Goal: Information Seeking & Learning: Check status

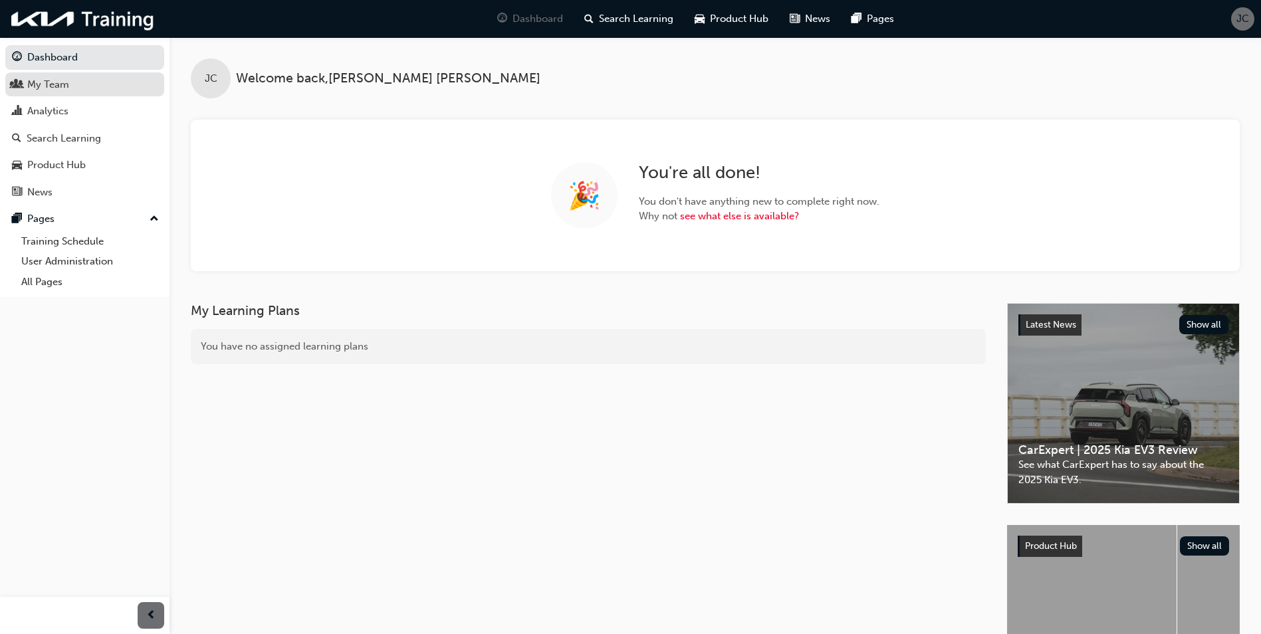
click at [48, 85] on div "My Team" at bounding box center [48, 84] width 42 height 15
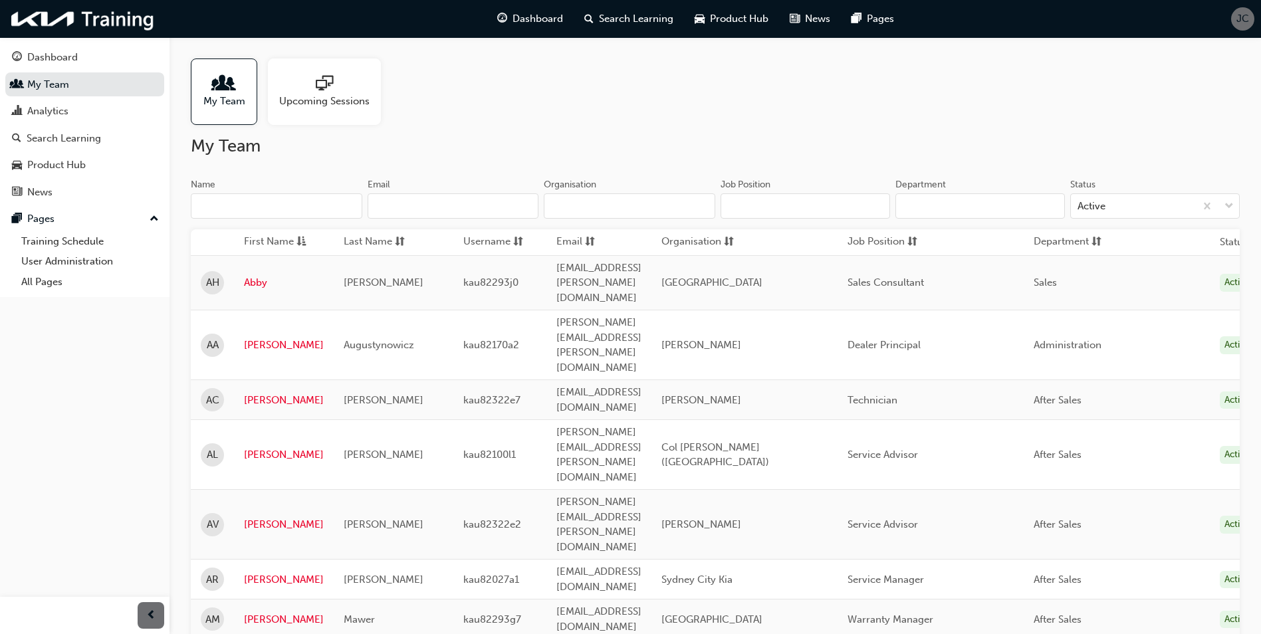
click at [219, 90] on span "people-icon" at bounding box center [223, 84] width 17 height 19
click at [52, 112] on div "Analytics" at bounding box center [47, 111] width 41 height 15
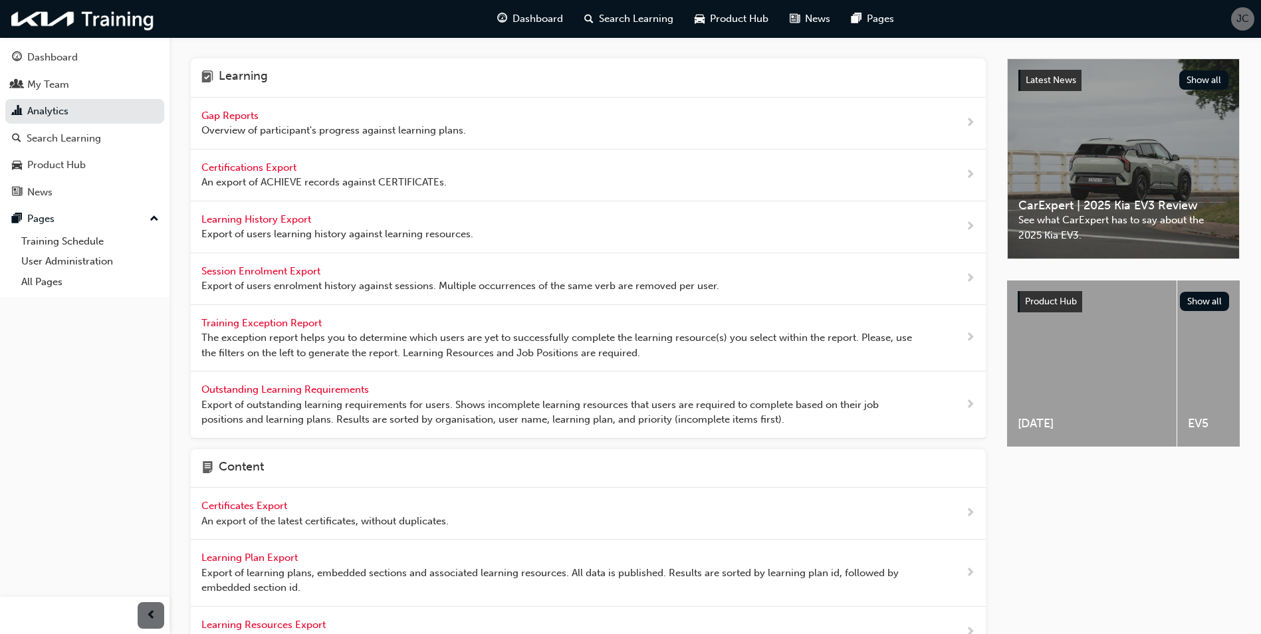
click at [225, 119] on span "Gap Reports" at bounding box center [231, 116] width 60 height 12
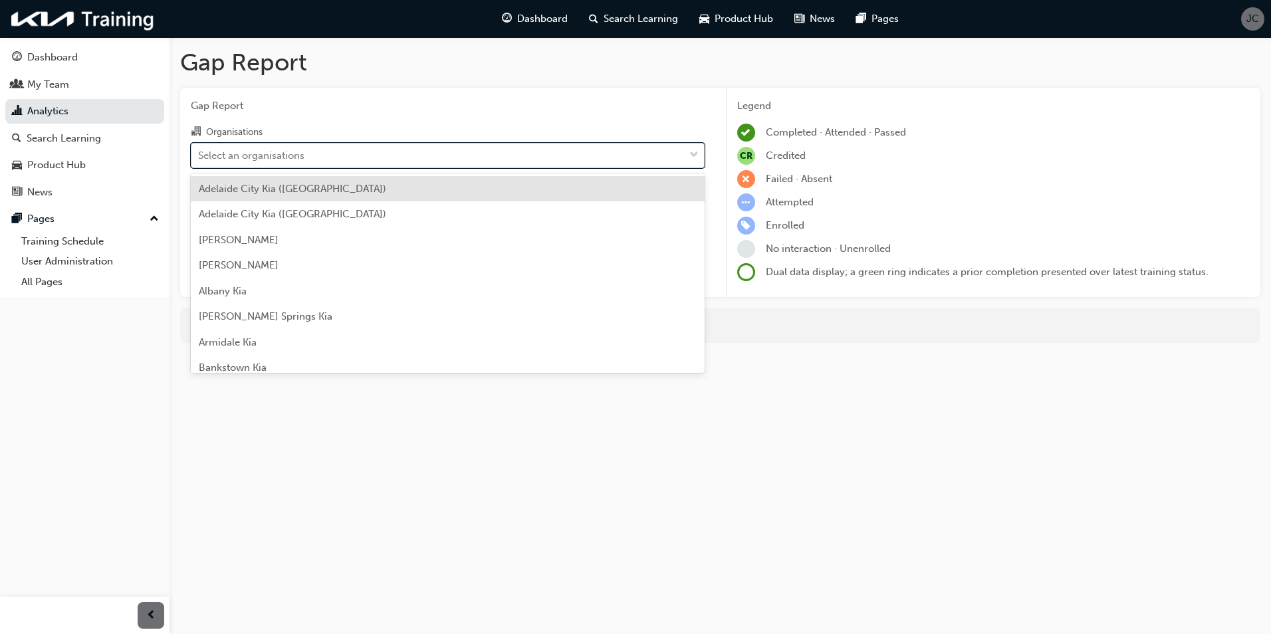
click at [243, 152] on div "Select an organisations" at bounding box center [251, 155] width 106 height 15
click at [199, 152] on input "Organisations option [GEOGRAPHIC_DATA] ([GEOGRAPHIC_DATA]) focused, 1 of 158. 1…" at bounding box center [198, 154] width 1 height 11
type input "new"
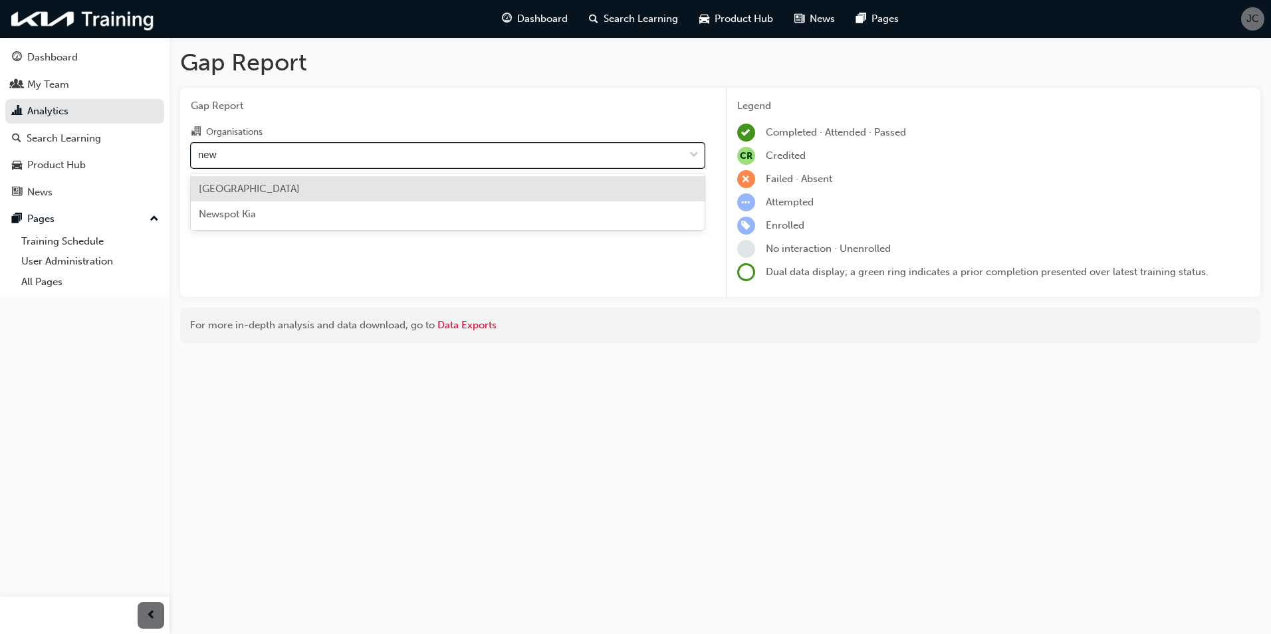
click at [243, 187] on span "[GEOGRAPHIC_DATA]" at bounding box center [249, 189] width 101 height 12
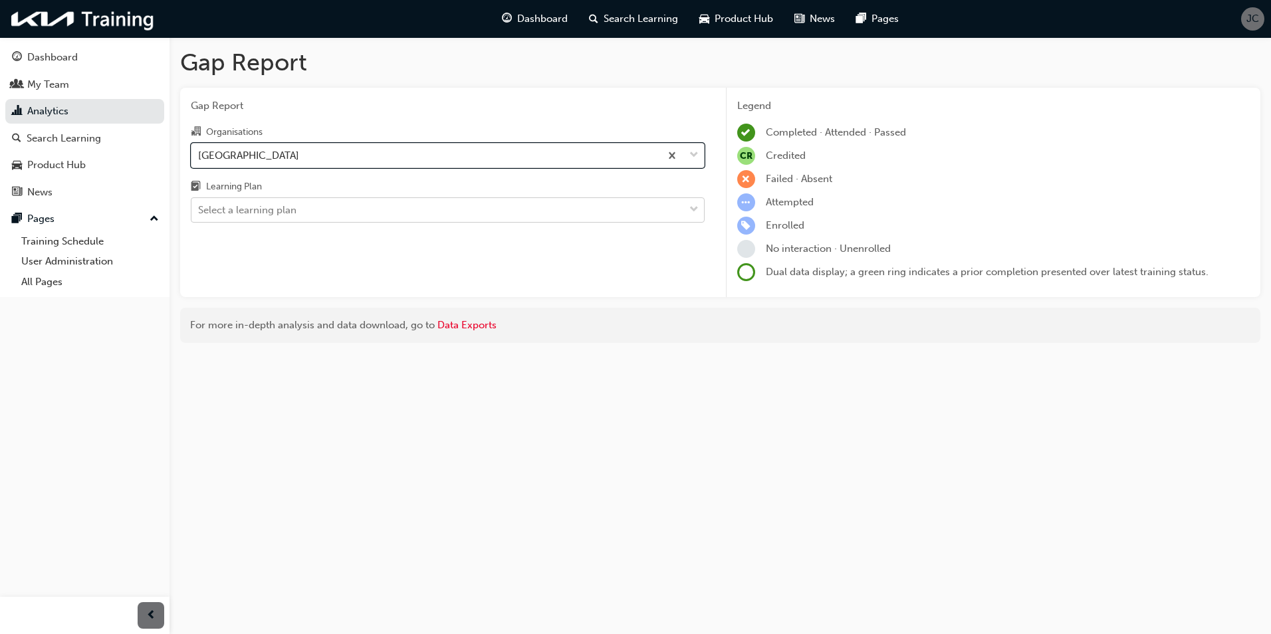
click at [249, 211] on div "Select a learning plan" at bounding box center [247, 210] width 98 height 15
click at [199, 211] on input "Learning Plan Select a learning plan" at bounding box center [198, 209] width 1 height 11
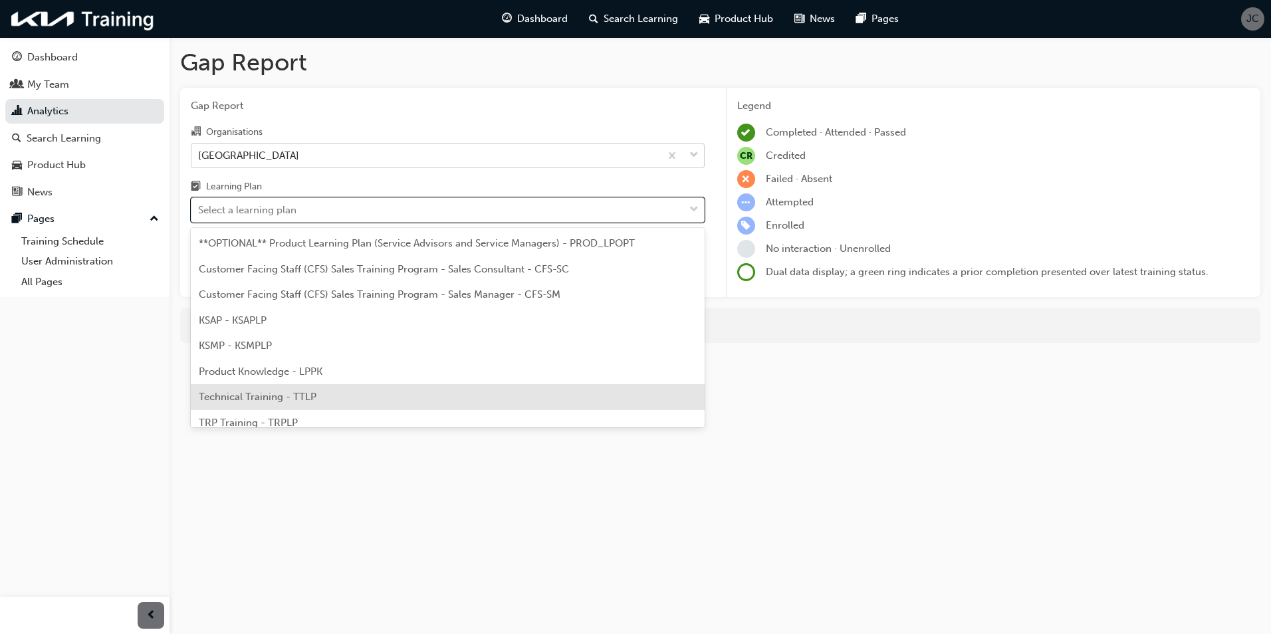
click at [251, 399] on span "Technical Training - TTLP" at bounding box center [258, 397] width 118 height 12
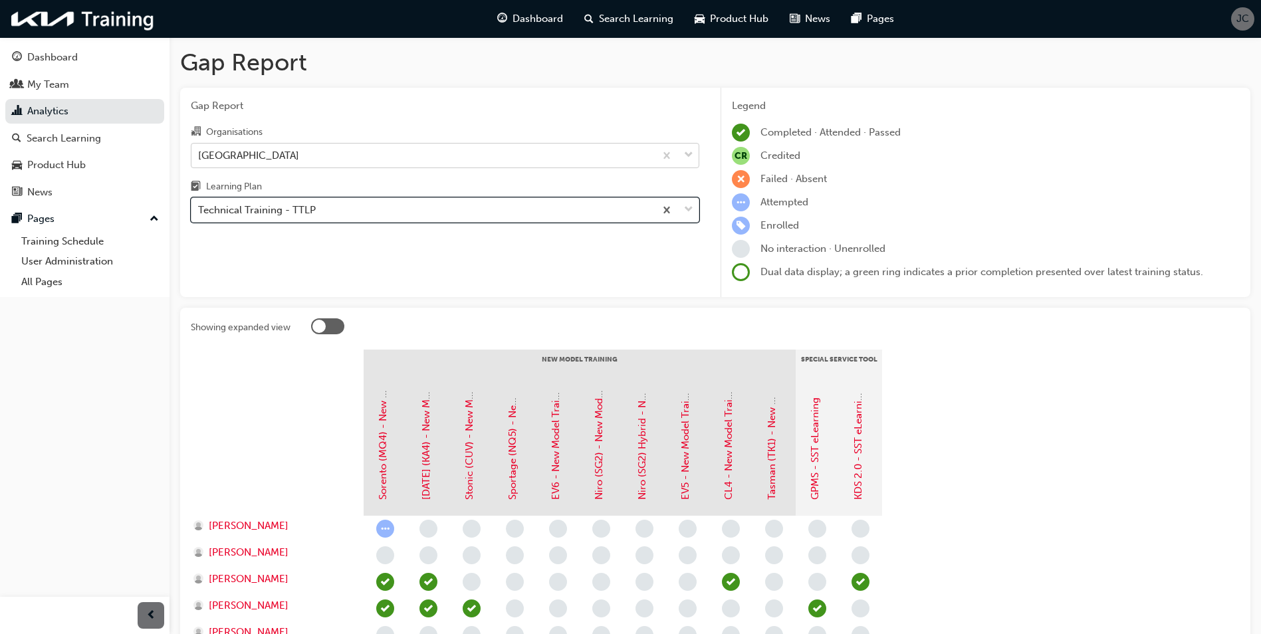
click at [407, 217] on div "Technical Training - TTLP" at bounding box center [422, 210] width 463 height 23
click at [199, 215] on input "Learning Plan option Technical Training - TTLP, selected. 0 results available. …" at bounding box center [198, 209] width 1 height 11
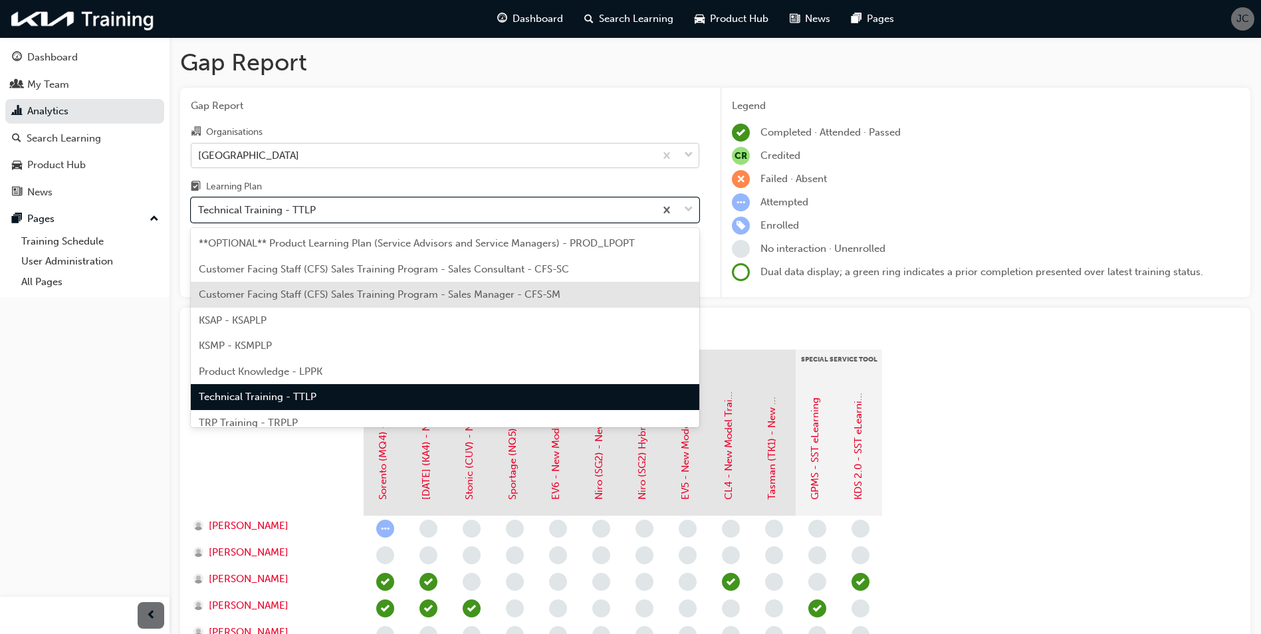
scroll to position [37, 0]
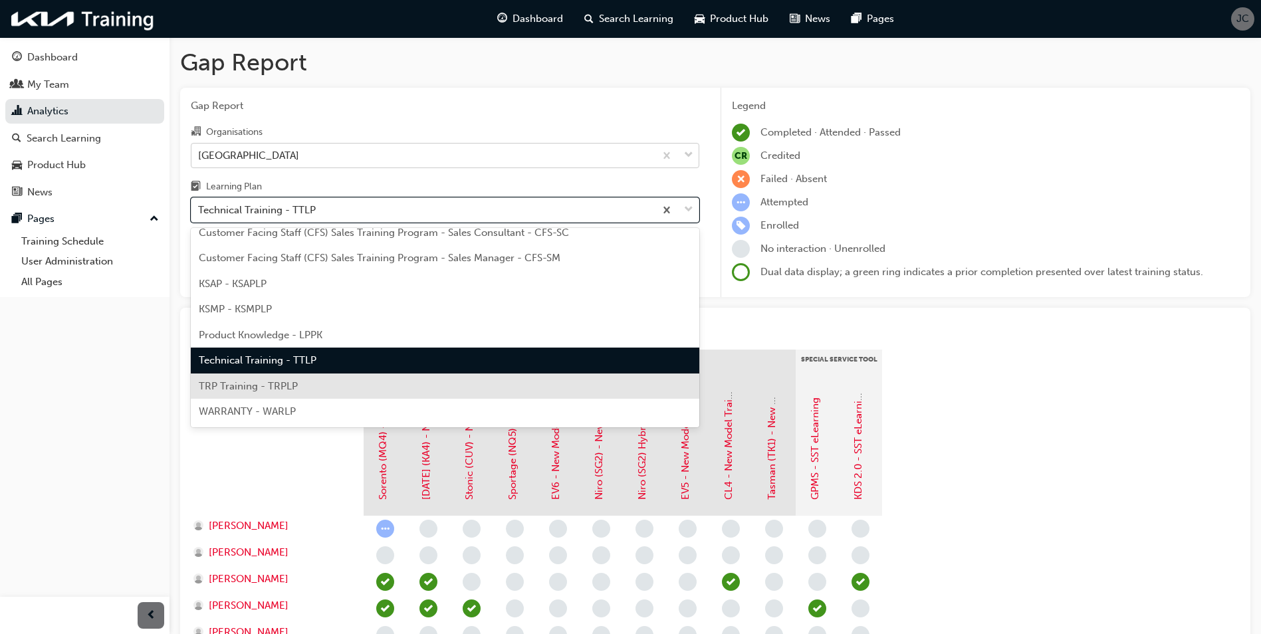
click at [255, 389] on span "TRP Training - TRPLP" at bounding box center [248, 386] width 99 height 12
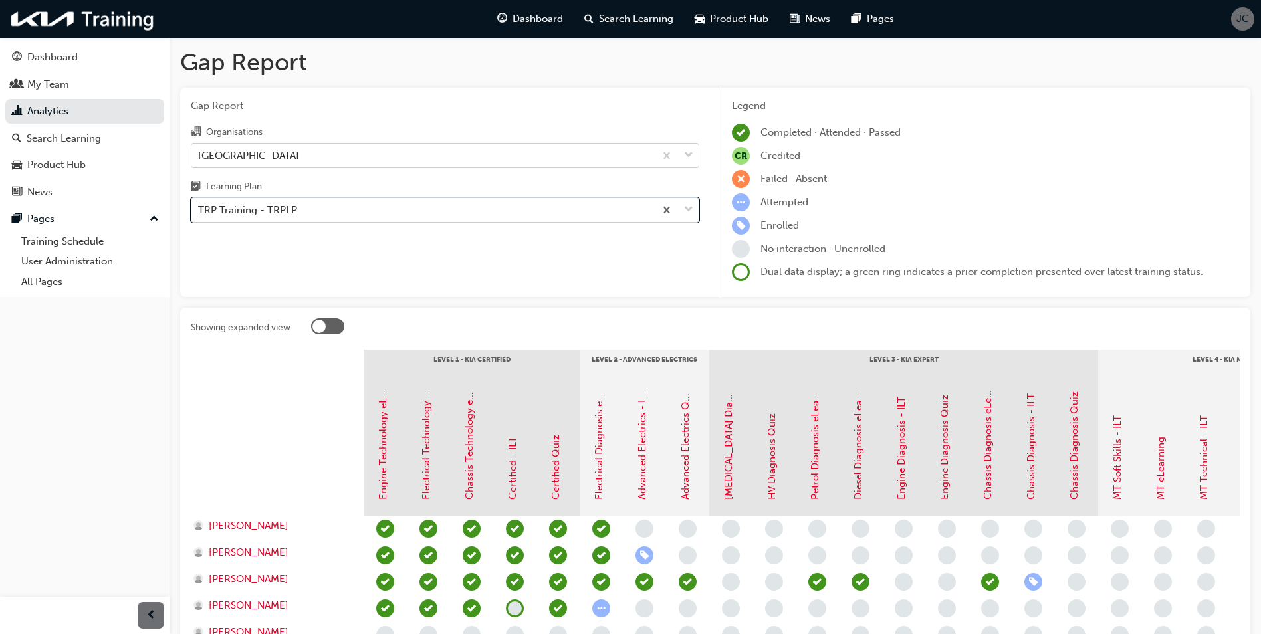
click at [548, 209] on div "TRP Training - TRPLP" at bounding box center [422, 210] width 463 height 23
click at [199, 209] on input "Learning Plan option TRP Training - TRPLP, selected. 0 results available. Selec…" at bounding box center [198, 209] width 1 height 11
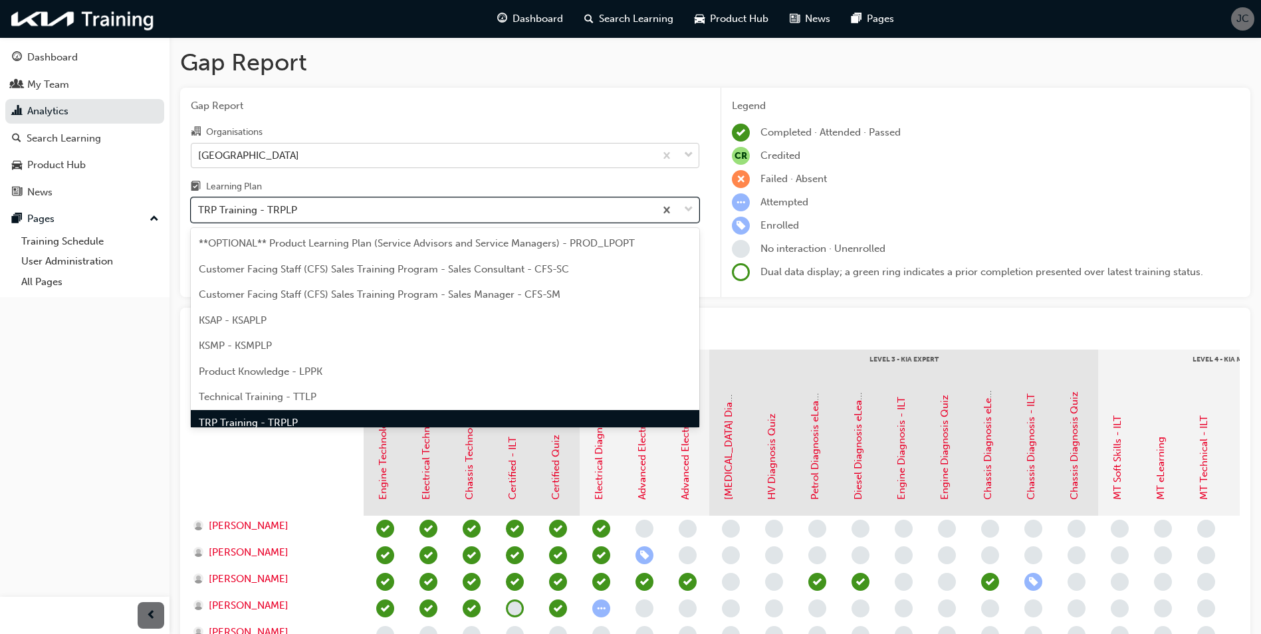
scroll to position [17, 0]
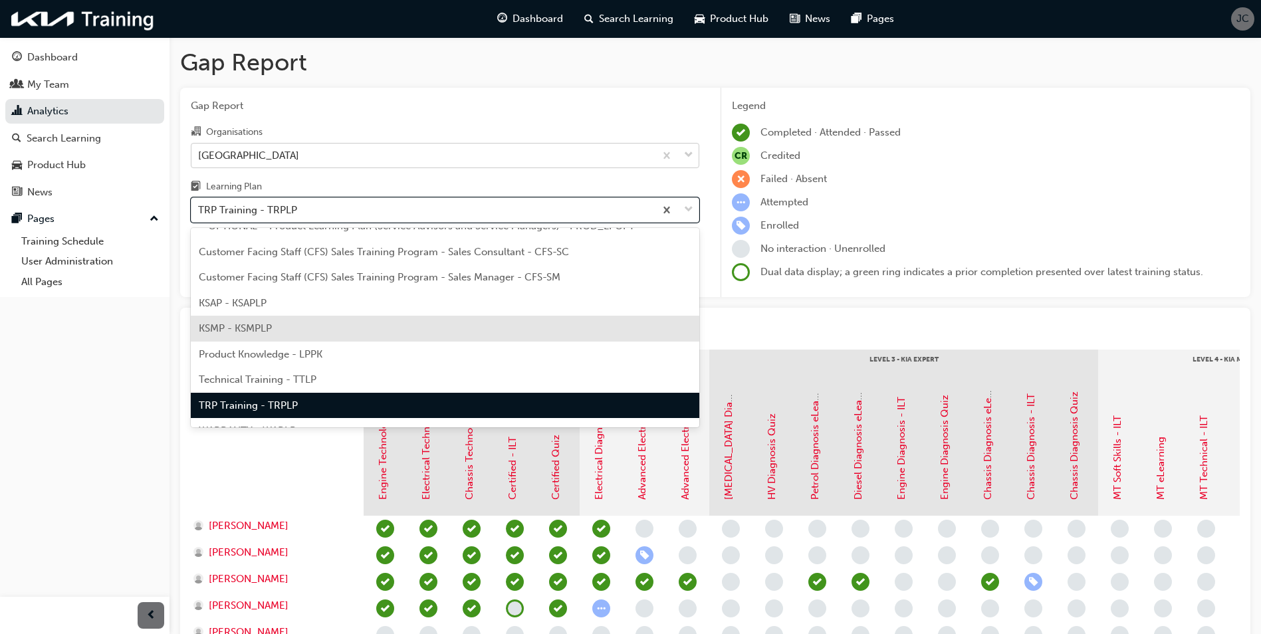
click at [253, 326] on span "KSMP - KSMPLP" at bounding box center [235, 328] width 73 height 12
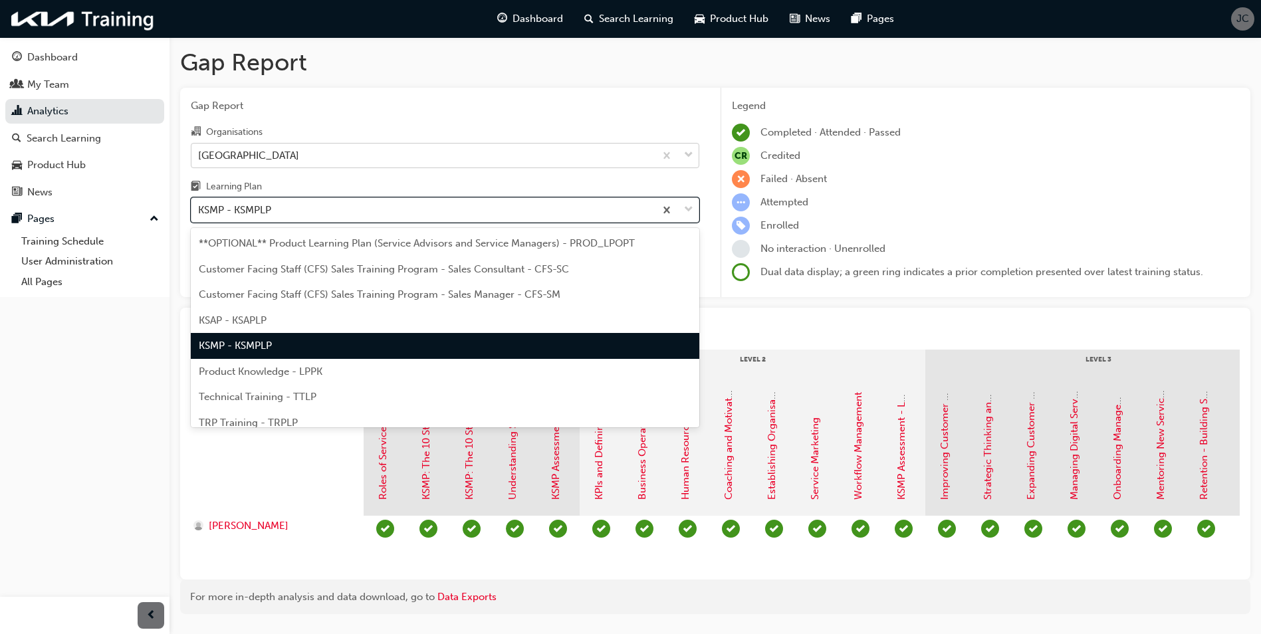
click at [355, 216] on div "KSMP - KSMPLP" at bounding box center [422, 210] width 463 height 23
click at [199, 215] on input "Learning Plan option KSMP - KSMPLP, selected. option KSMP - KSMPLP focused, 5 o…" at bounding box center [198, 209] width 1 height 11
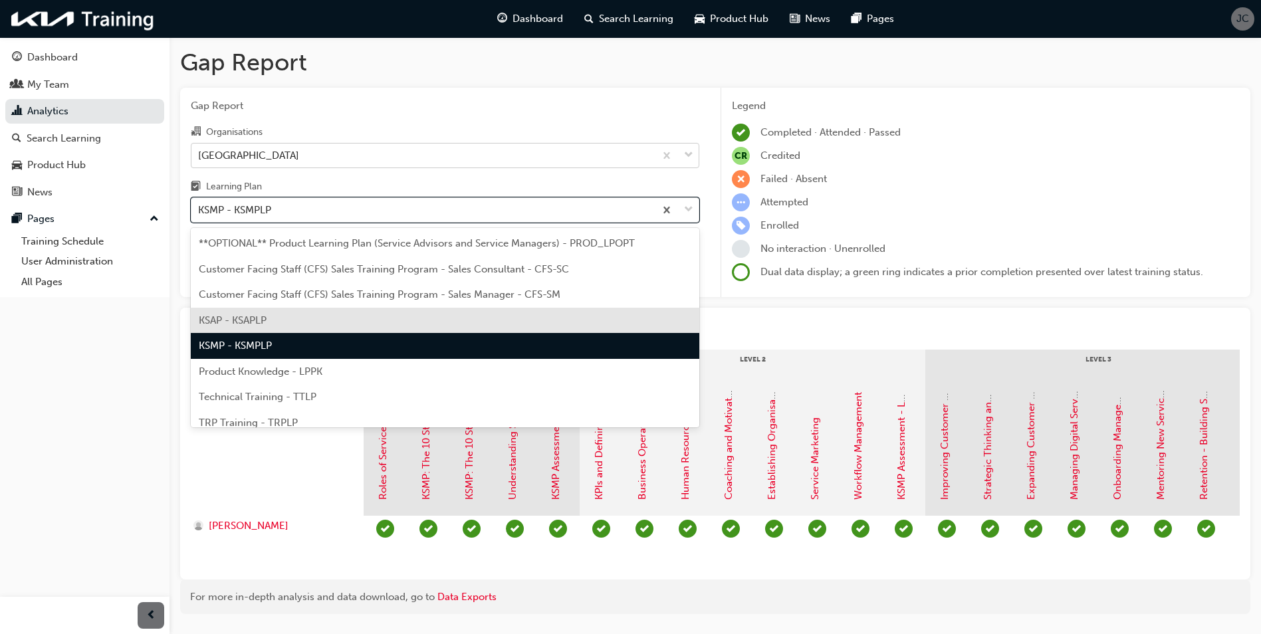
click at [242, 320] on span "KSAP - KSAPLP" at bounding box center [233, 320] width 68 height 12
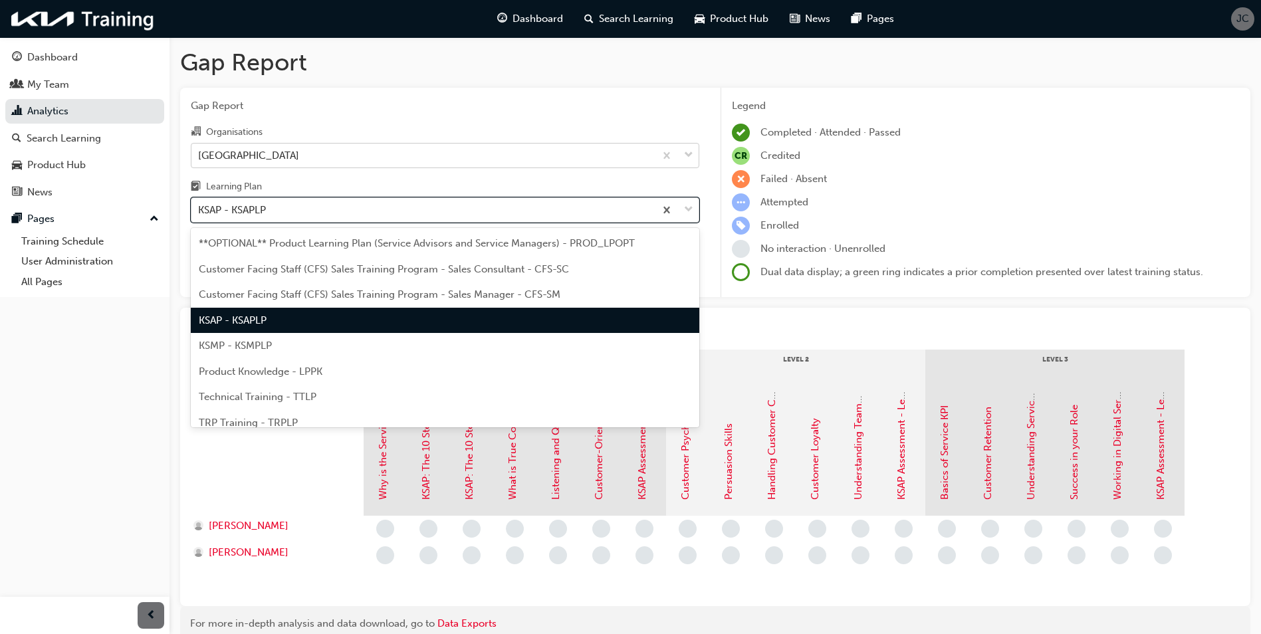
click at [390, 215] on div "KSAP - KSAPLP" at bounding box center [422, 210] width 463 height 23
click at [199, 215] on input "Learning Plan option KSAP - KSAPLP, selected. option KSAP - KSAPLP focused, 4 o…" at bounding box center [198, 209] width 1 height 11
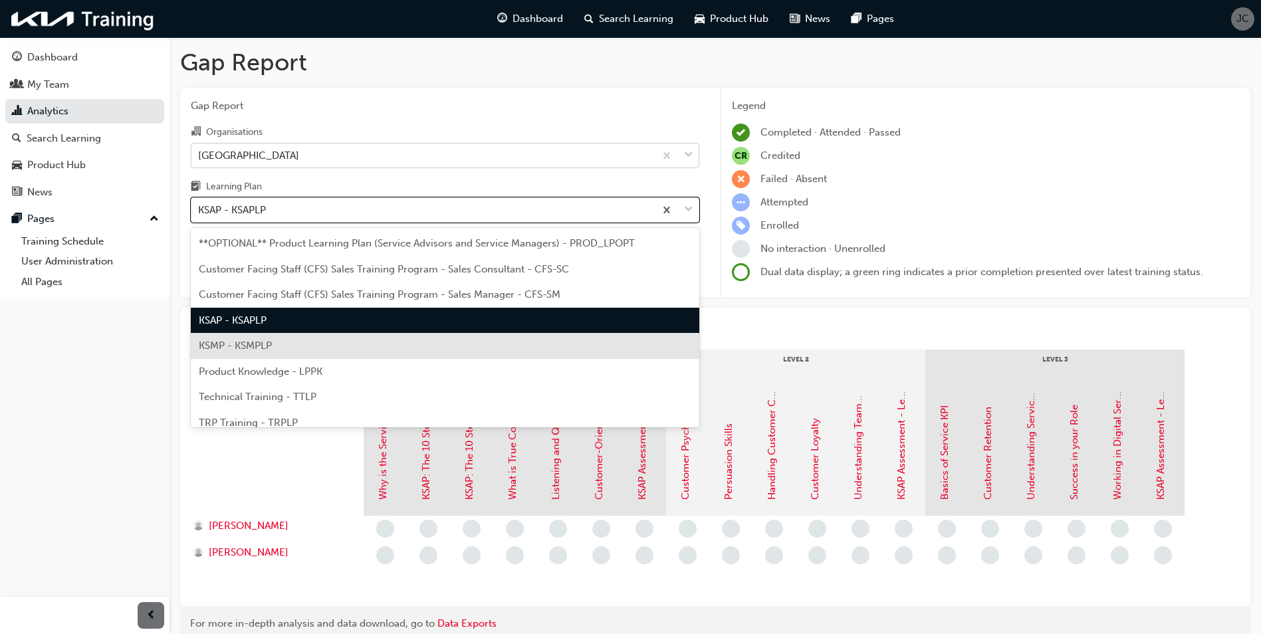
click at [255, 344] on span "KSMP - KSMPLP" at bounding box center [235, 346] width 73 height 12
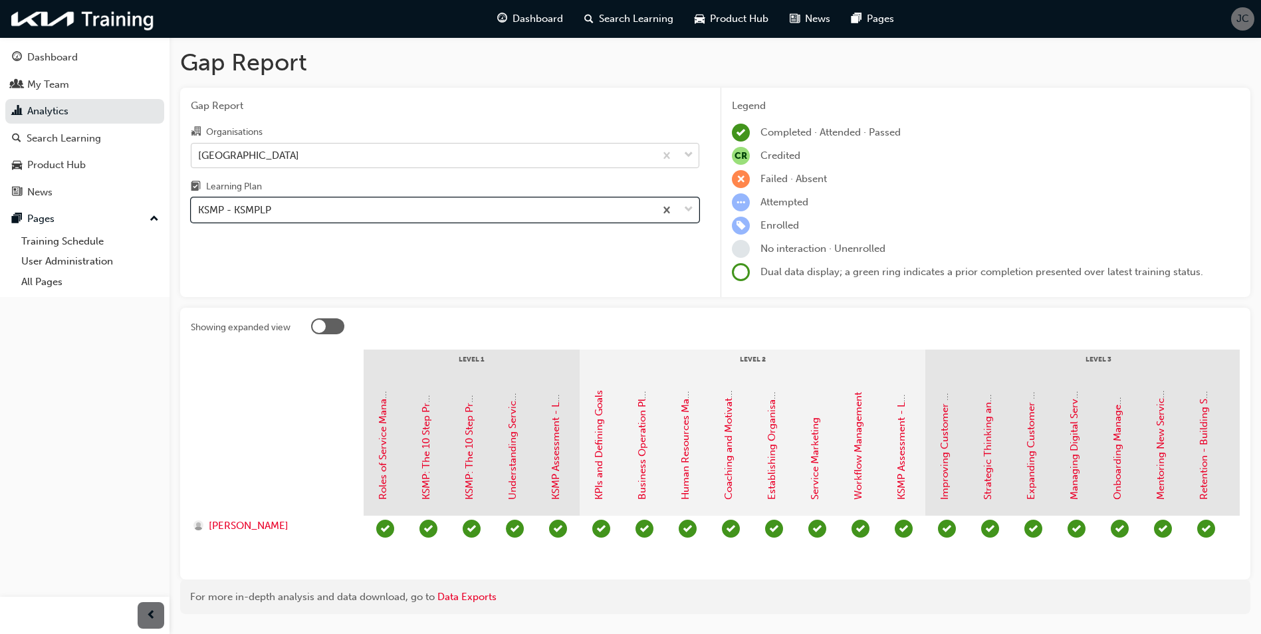
click at [302, 212] on div "KSMP - KSMPLP" at bounding box center [422, 210] width 463 height 23
click at [199, 212] on input "Learning Plan option KSMP - KSMPLP, selected. 0 results available. Select is fo…" at bounding box center [198, 209] width 1 height 11
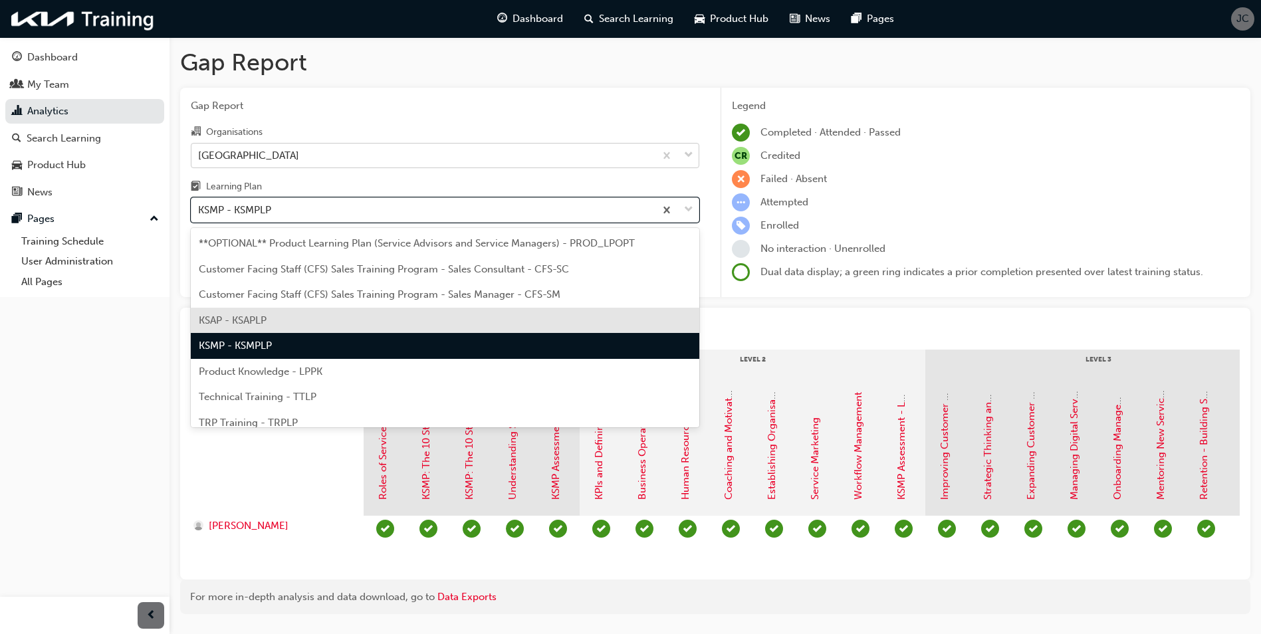
click at [249, 319] on span "KSAP - KSAPLP" at bounding box center [233, 320] width 68 height 12
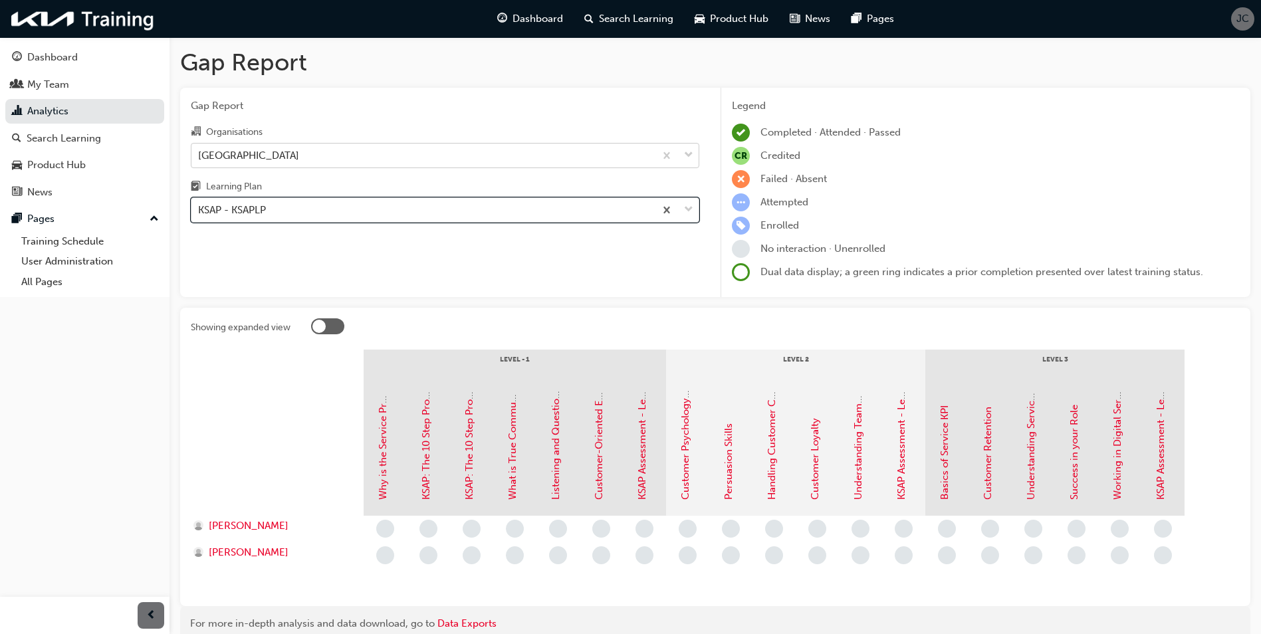
click at [350, 209] on div "KSAP - KSAPLP" at bounding box center [422, 210] width 463 height 23
click at [199, 209] on input "Learning Plan option KSAP - KSAPLP, selected. 0 results available. Select is fo…" at bounding box center [198, 209] width 1 height 11
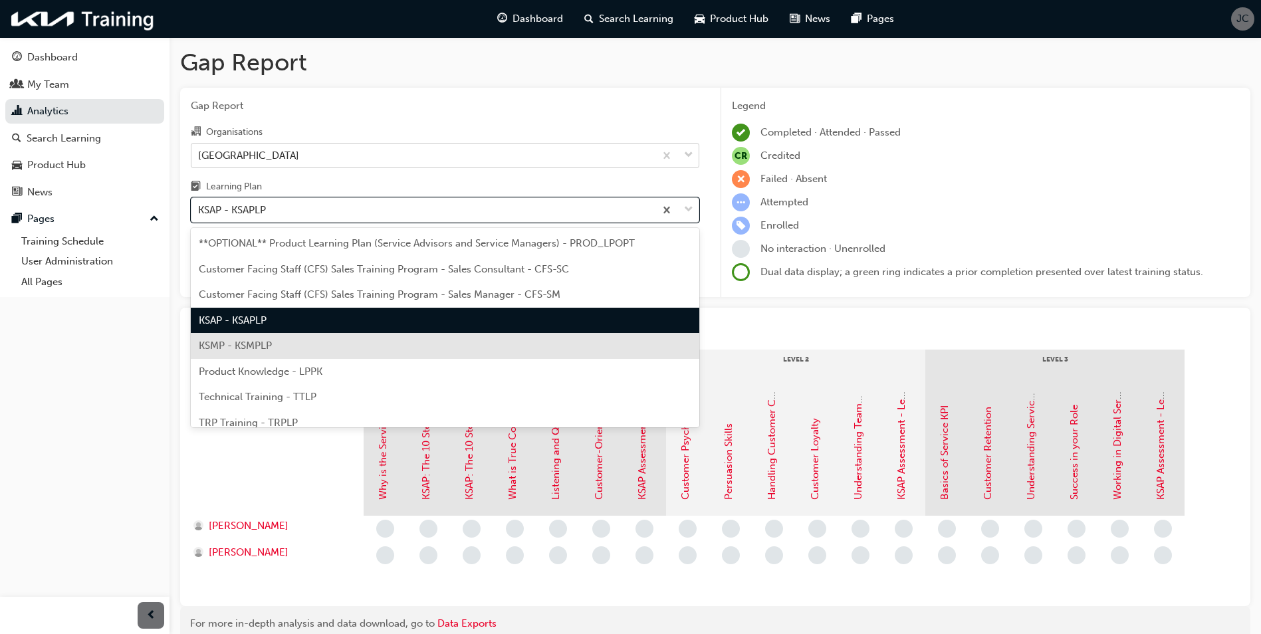
click at [272, 344] on span "KSMP - KSMPLP" at bounding box center [235, 346] width 73 height 12
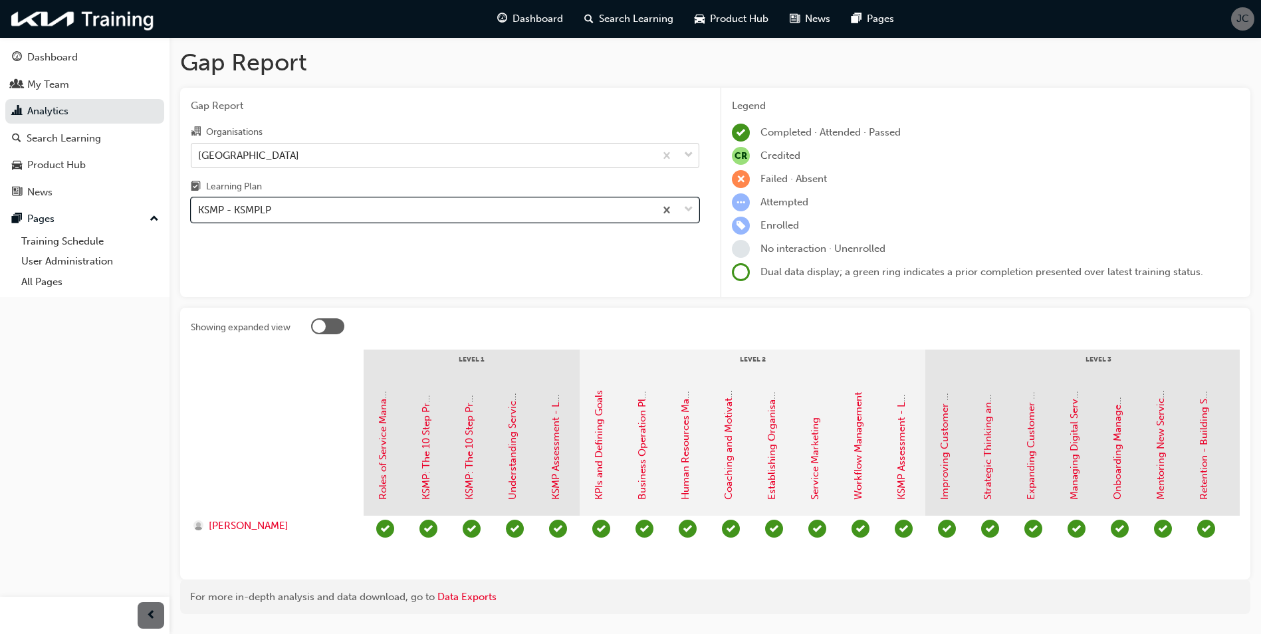
click at [324, 208] on div "KSMP - KSMPLP" at bounding box center [422, 210] width 463 height 23
click at [199, 208] on input "Learning Plan option KSMP - KSMPLP, selected. 0 results available. Select is fo…" at bounding box center [198, 209] width 1 height 11
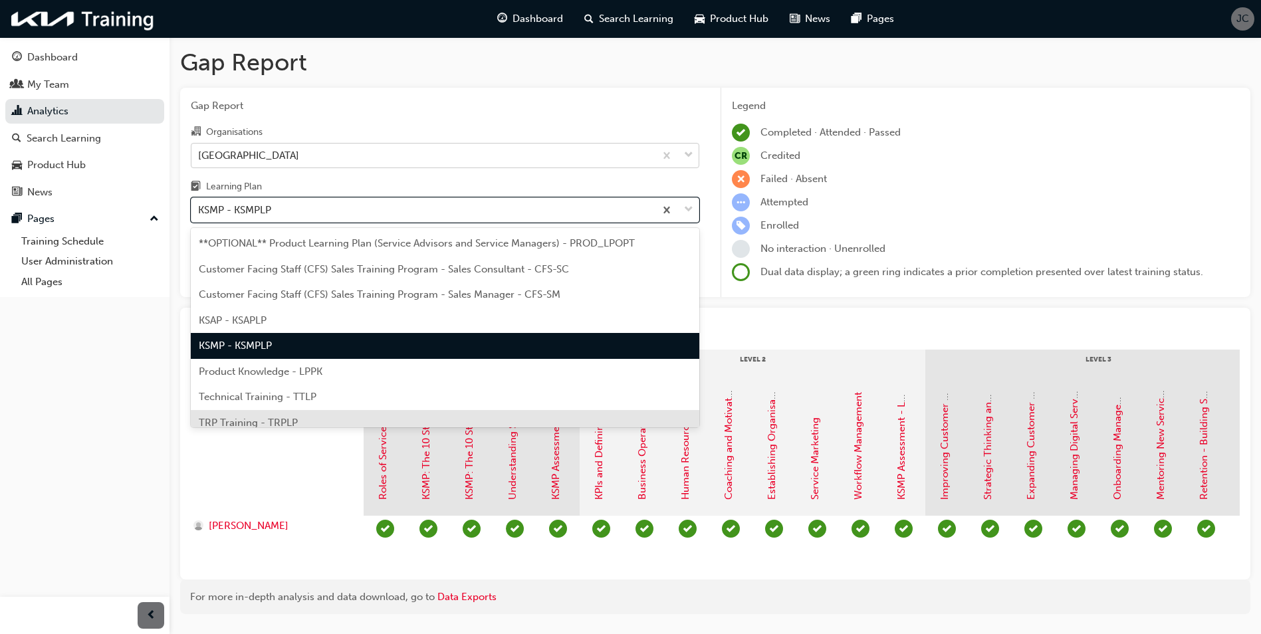
click at [282, 423] on span "TRP Training - TRPLP" at bounding box center [248, 423] width 99 height 12
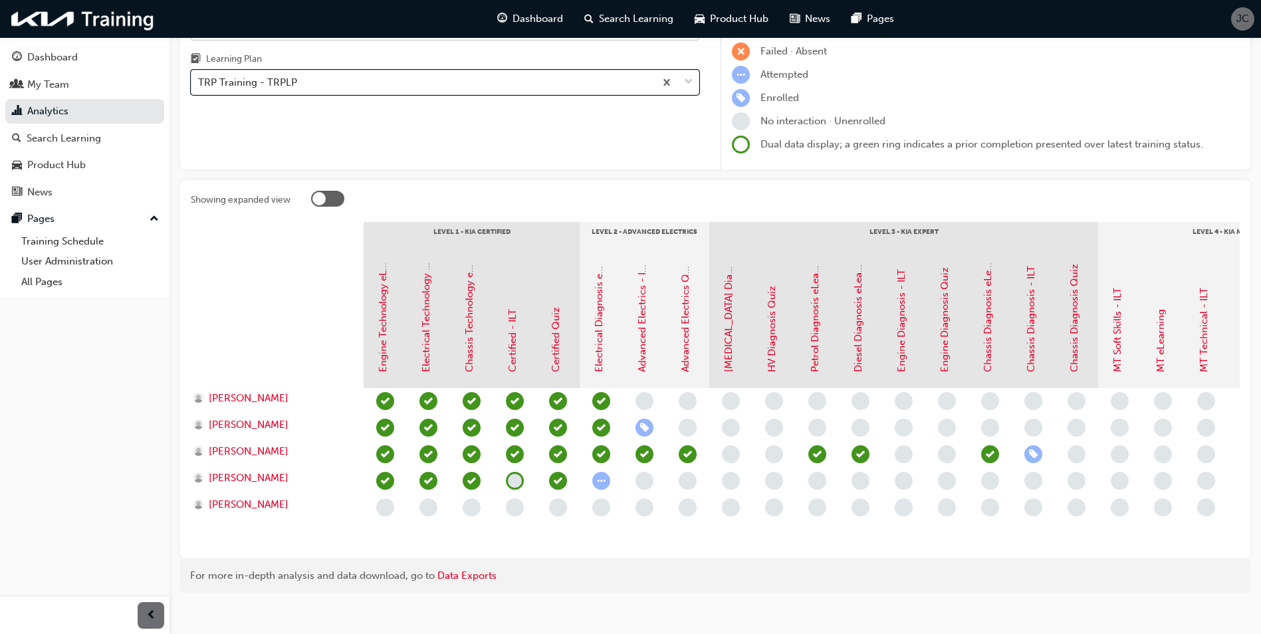
scroll to position [133, 0]
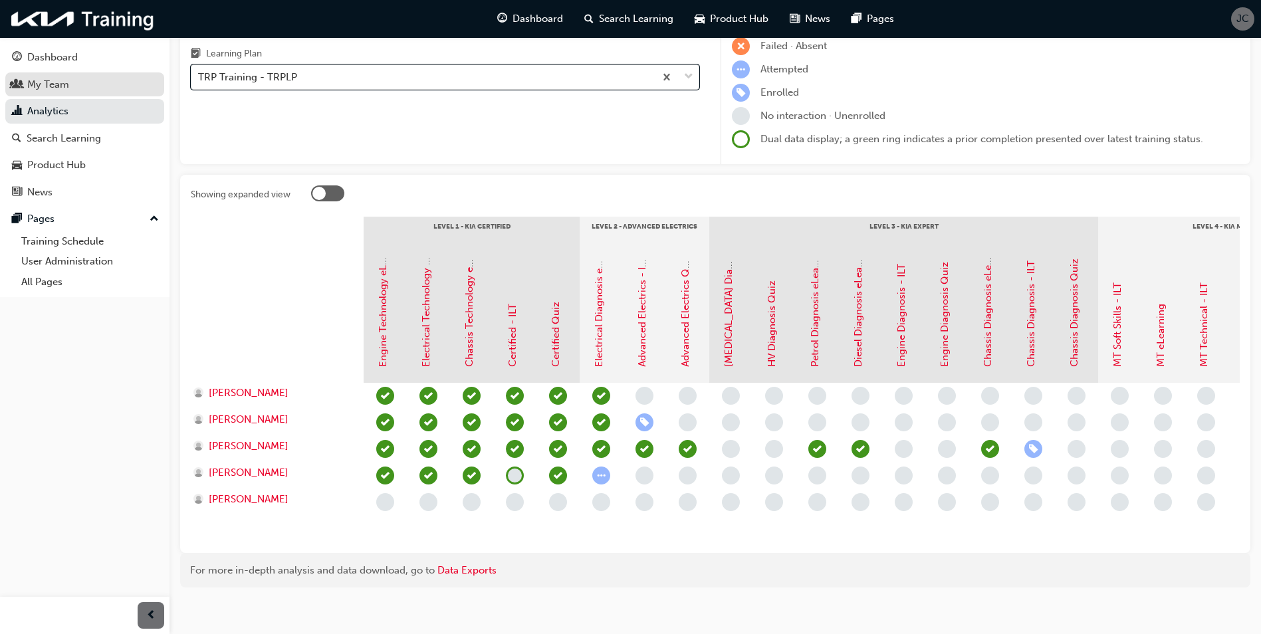
click at [37, 87] on div "My Team" at bounding box center [48, 84] width 42 height 15
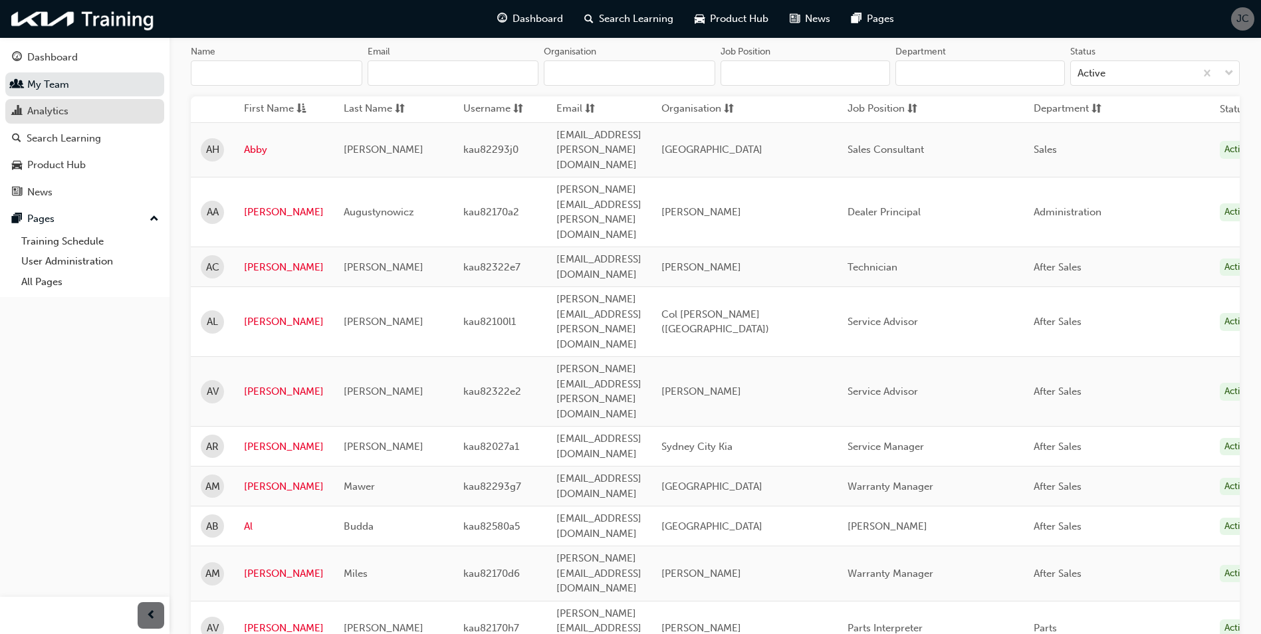
click at [54, 108] on div "Analytics" at bounding box center [47, 111] width 41 height 15
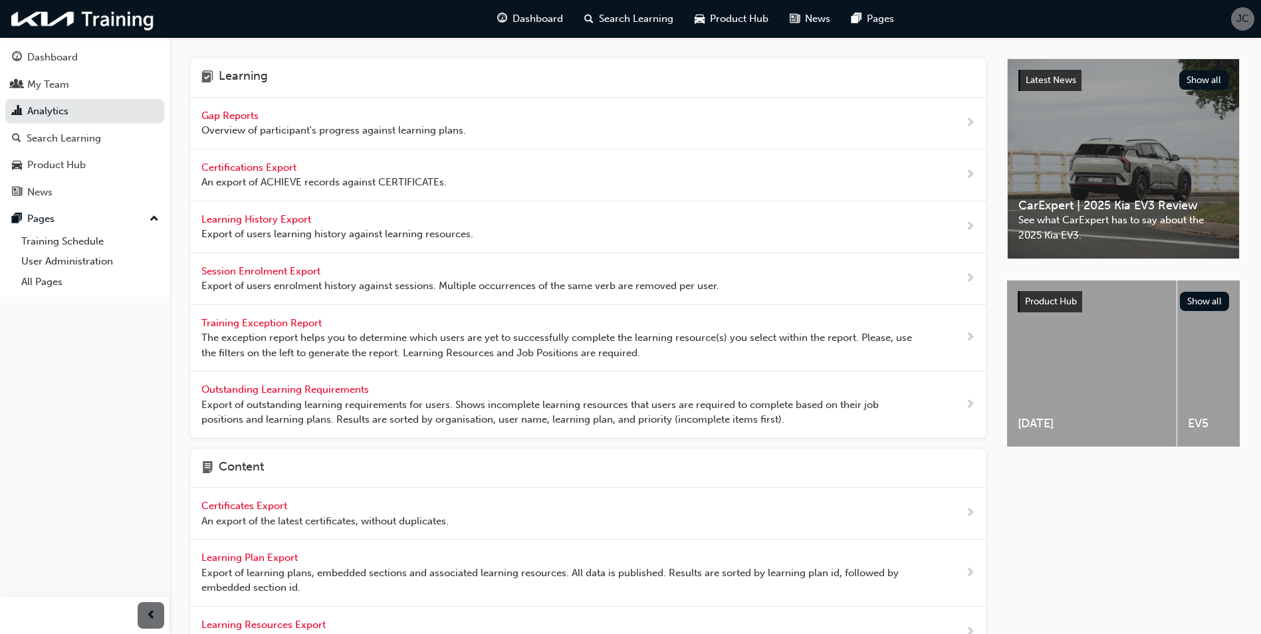
click at [227, 115] on span "Gap Reports" at bounding box center [231, 116] width 60 height 12
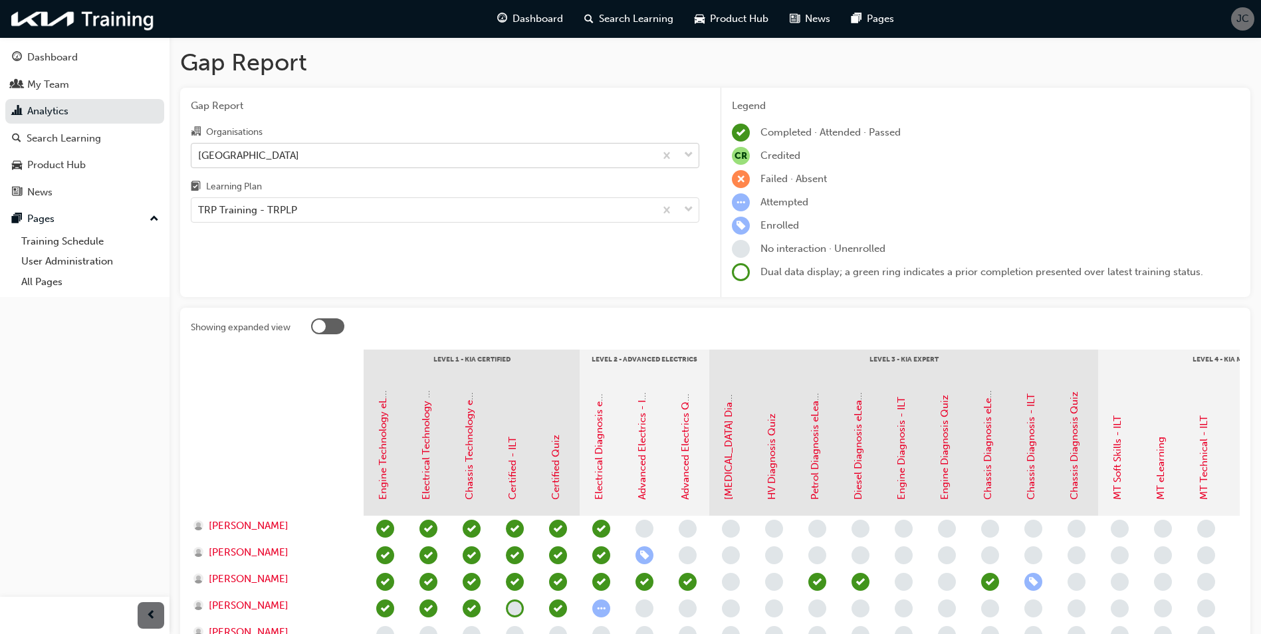
click at [342, 154] on div "[GEOGRAPHIC_DATA]" at bounding box center [422, 155] width 463 height 23
click at [199, 154] on input "Organisations [GEOGRAPHIC_DATA]" at bounding box center [198, 154] width 1 height 11
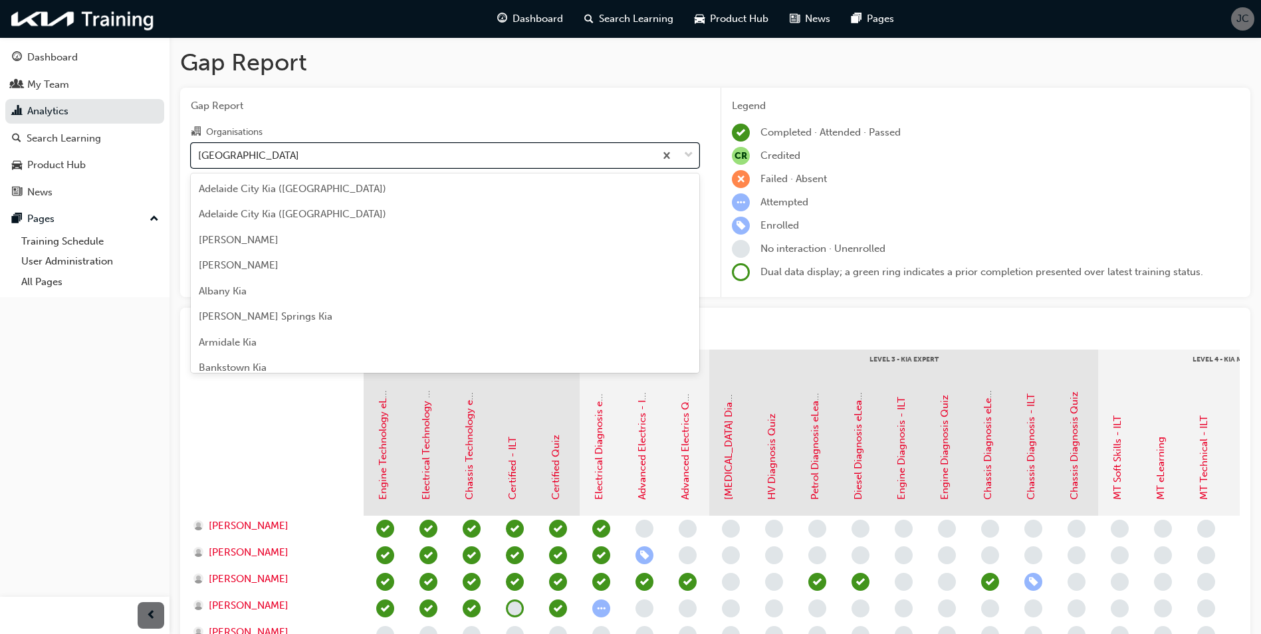
scroll to position [2371, 0]
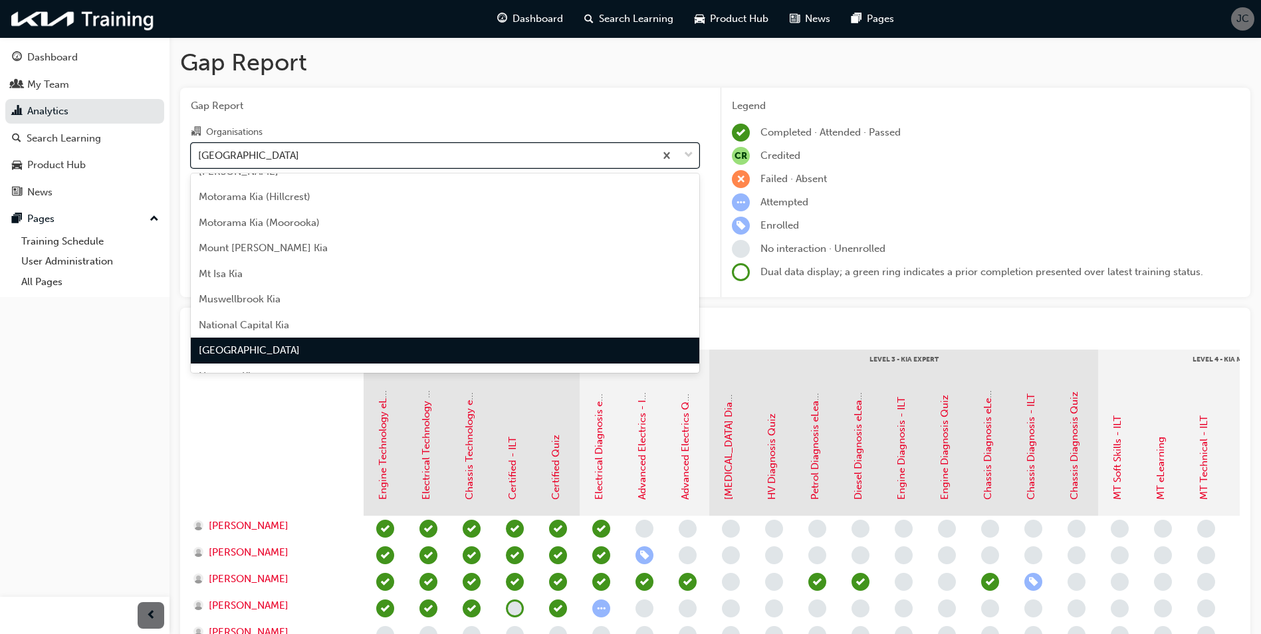
click at [342, 152] on div "[GEOGRAPHIC_DATA]" at bounding box center [422, 155] width 463 height 23
click at [199, 152] on input "Organisations option Newcastle City Kia focused, 100 of 158. 158 results availa…" at bounding box center [198, 154] width 1 height 11
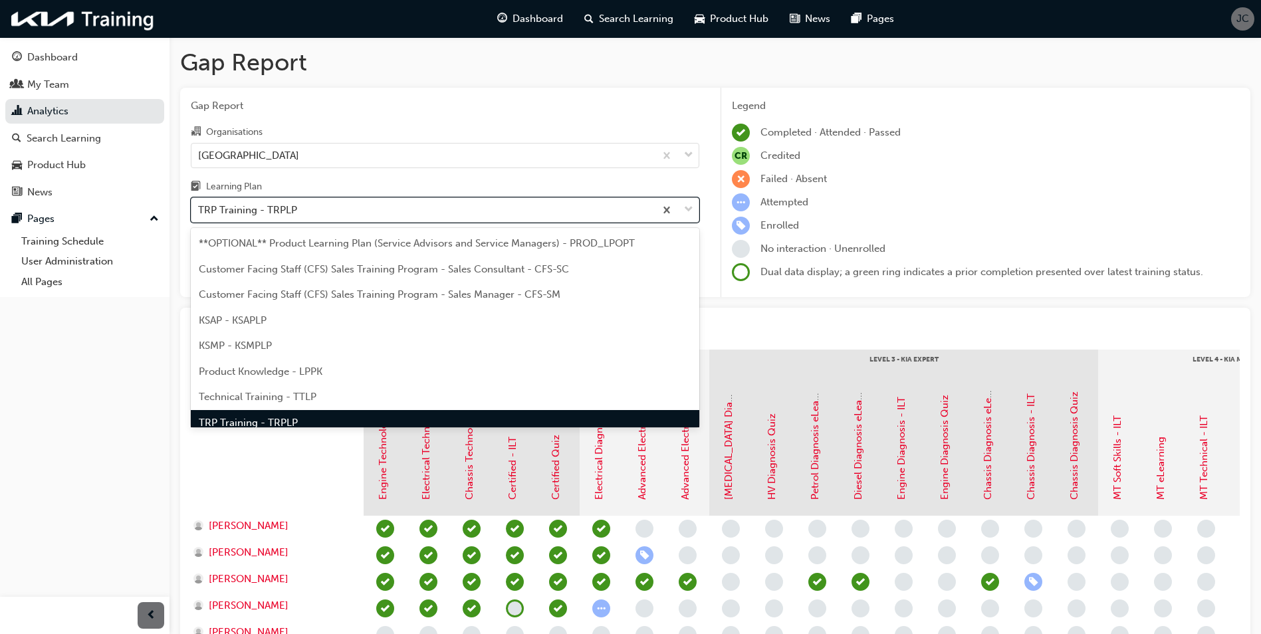
click at [352, 212] on div "TRP Training - TRPLP" at bounding box center [422, 210] width 463 height 23
click at [199, 212] on input "Learning Plan option TRP Training - TRPLP focused, 8 of 9. 9 results available.…" at bounding box center [198, 209] width 1 height 11
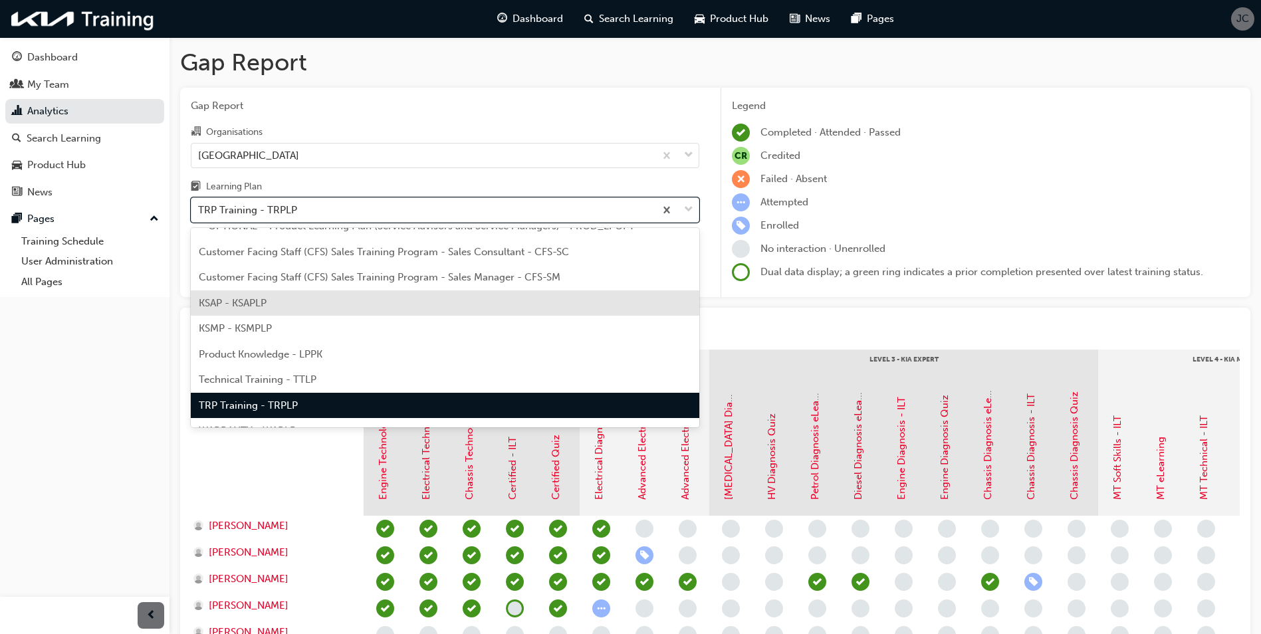
scroll to position [37, 0]
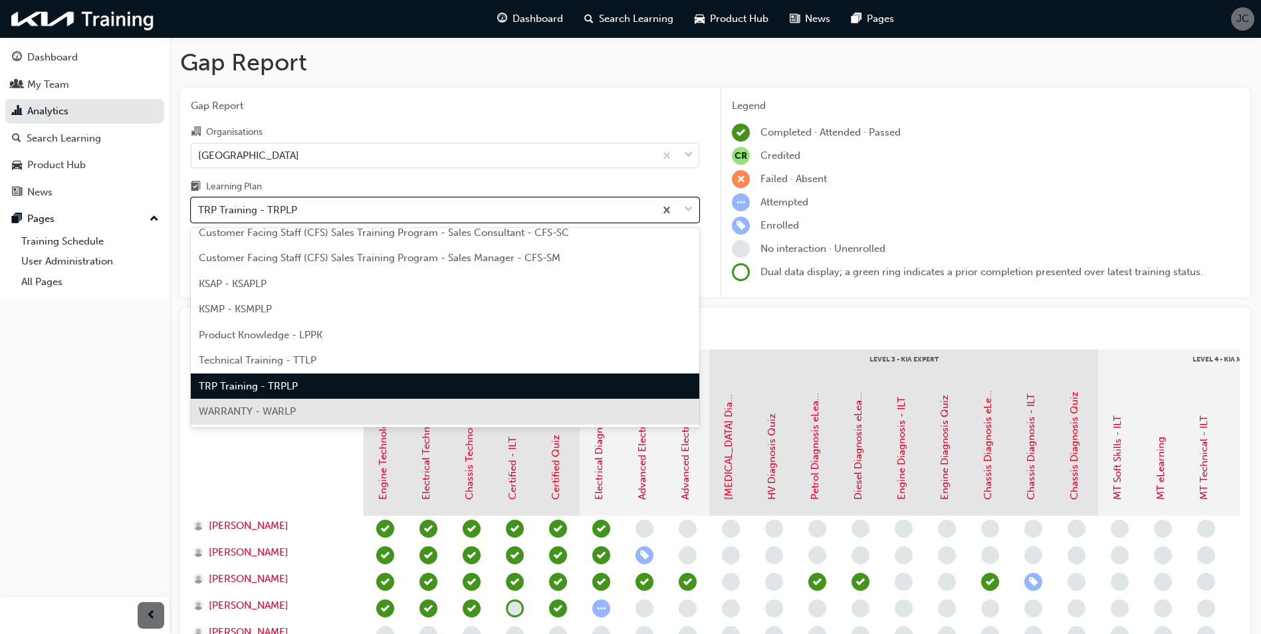
click at [247, 405] on div "WARRANTY - WARLP" at bounding box center [445, 412] width 508 height 26
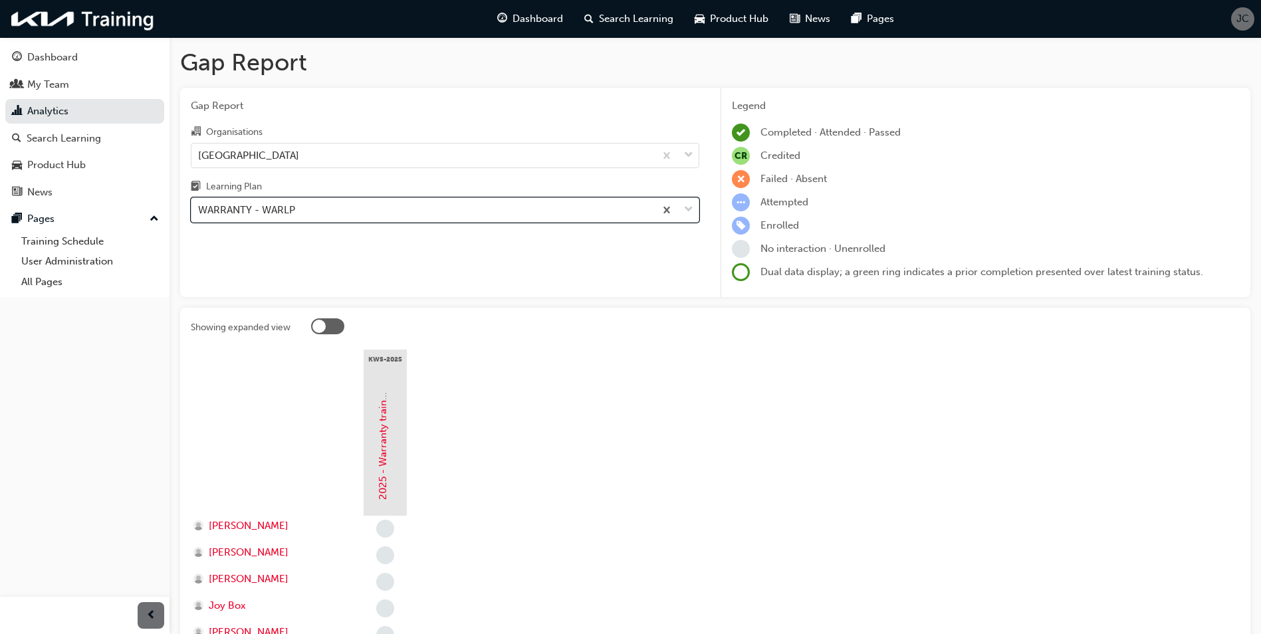
click at [393, 213] on div "WARRANTY - WARLP" at bounding box center [422, 210] width 463 height 23
click at [199, 213] on input "Learning Plan option WARRANTY - WARLP, selected. 0 results available. Select is…" at bounding box center [198, 209] width 1 height 11
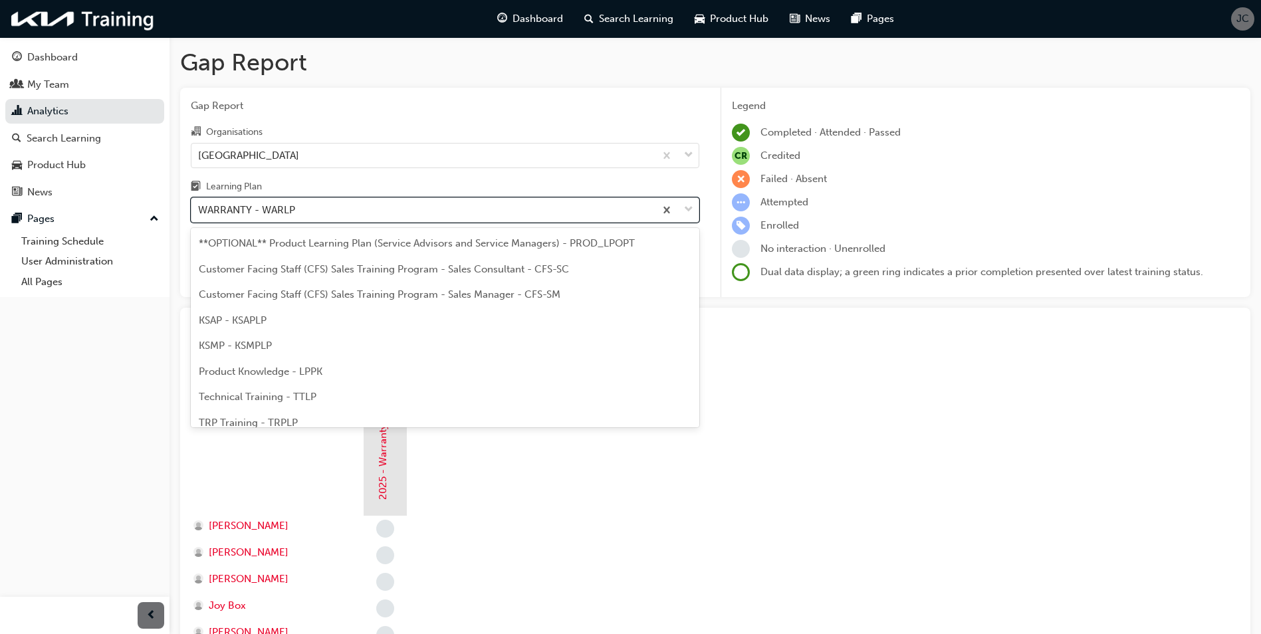
scroll to position [37, 0]
